Goal: Check status

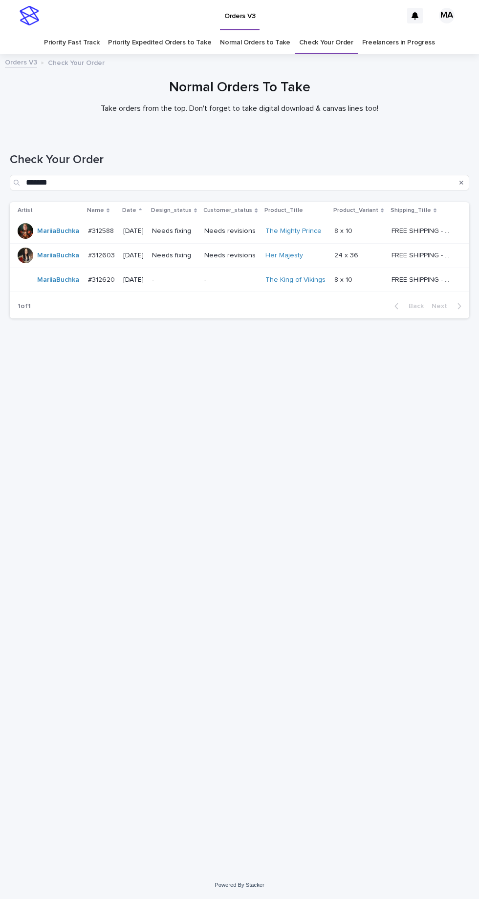
scroll to position [31, 0]
click at [326, 31] on link "Check Your Order" at bounding box center [326, 42] width 54 height 23
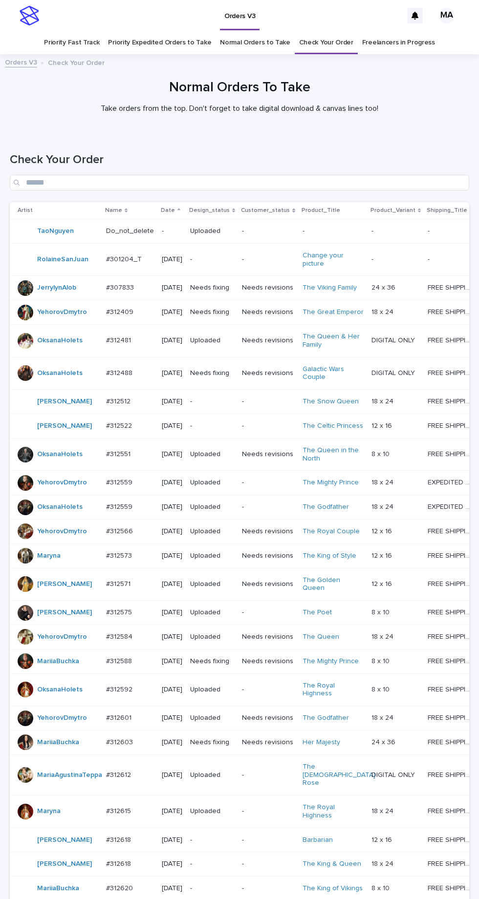
scroll to position [262, 0]
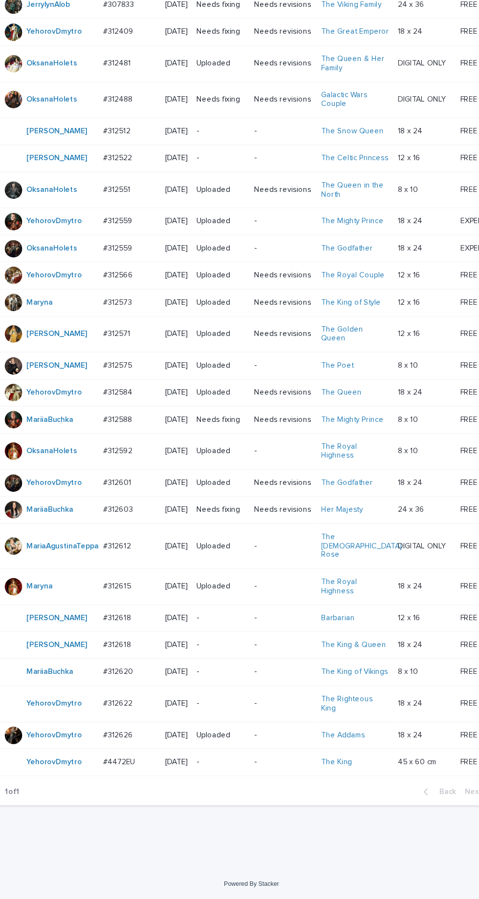
click at [277, 614] on p "-" at bounding box center [268, 617] width 52 height 8
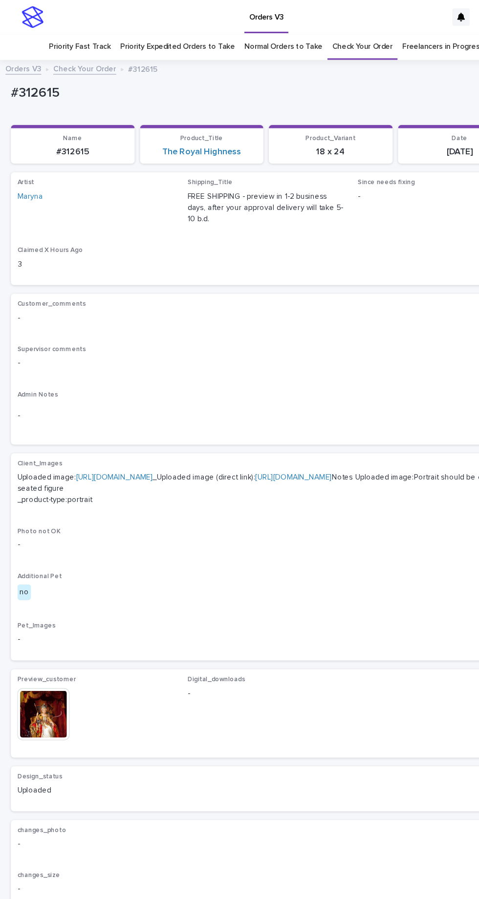
click at [132, 426] on link "[URL][DOMAIN_NAME]" at bounding box center [102, 429] width 69 height 7
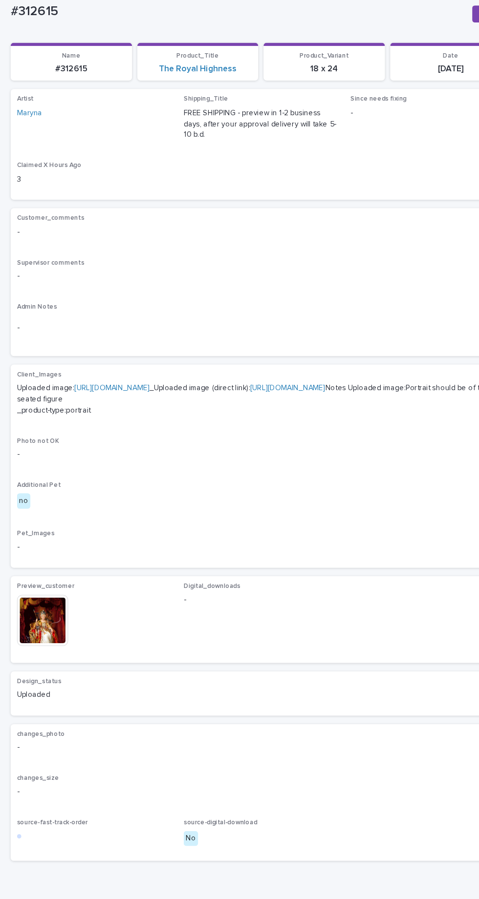
click at [55, 636] on img at bounding box center [39, 642] width 47 height 47
